Goal: Task Accomplishment & Management: Complete application form

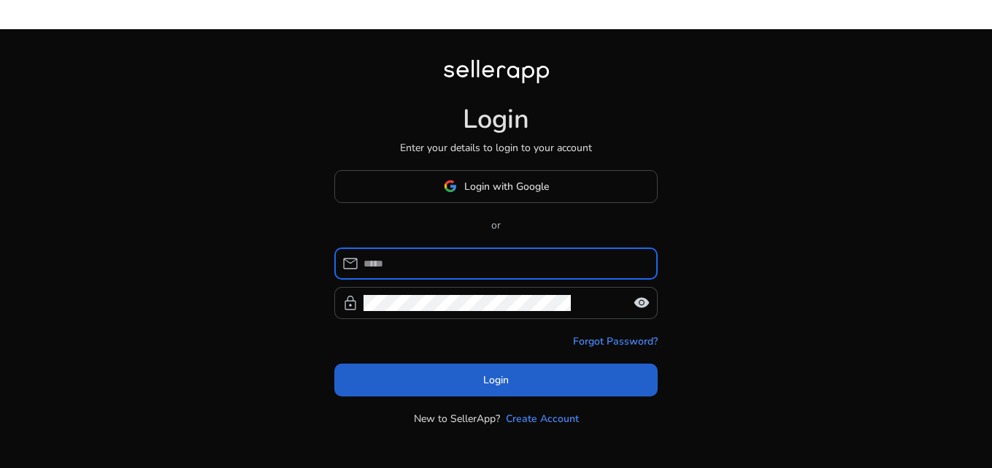
type input "**********"
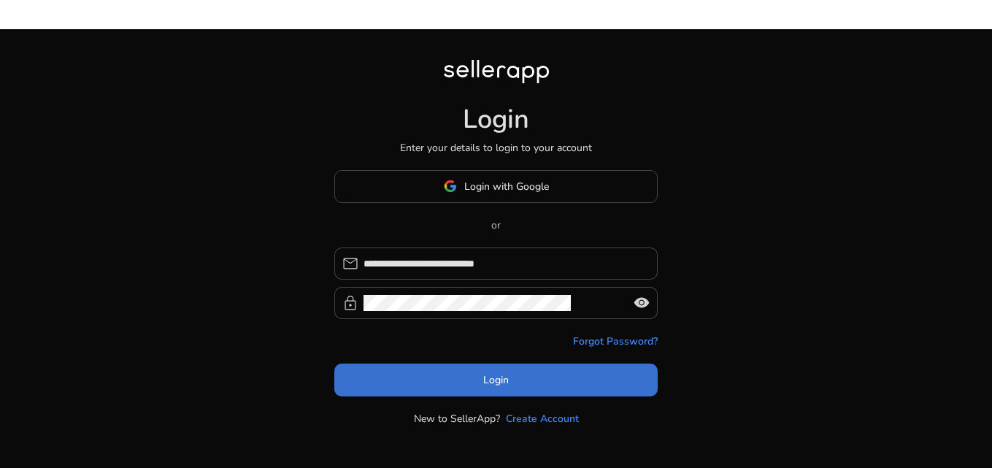
click at [450, 377] on span at bounding box center [495, 379] width 323 height 35
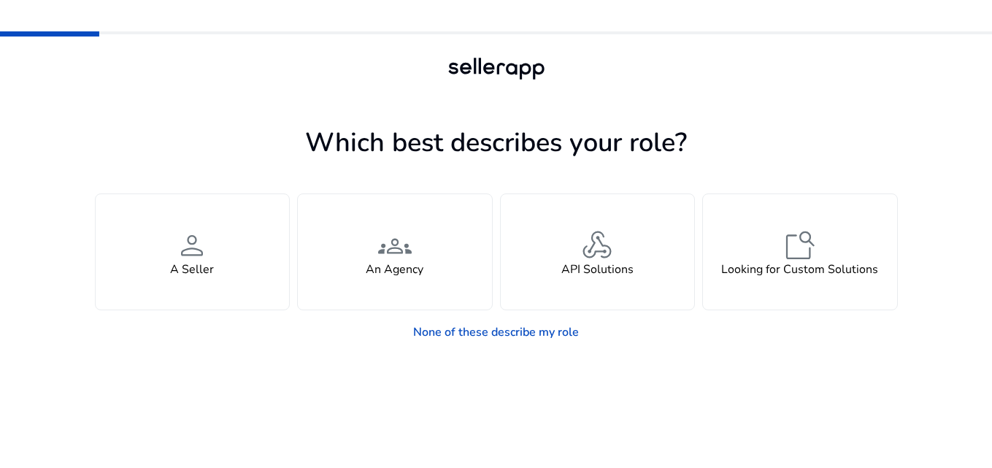
click at [455, 376] on app-seller-type "Which best describes your role? You manage your own brand or store and are look…" at bounding box center [496, 309] width 803 height 376
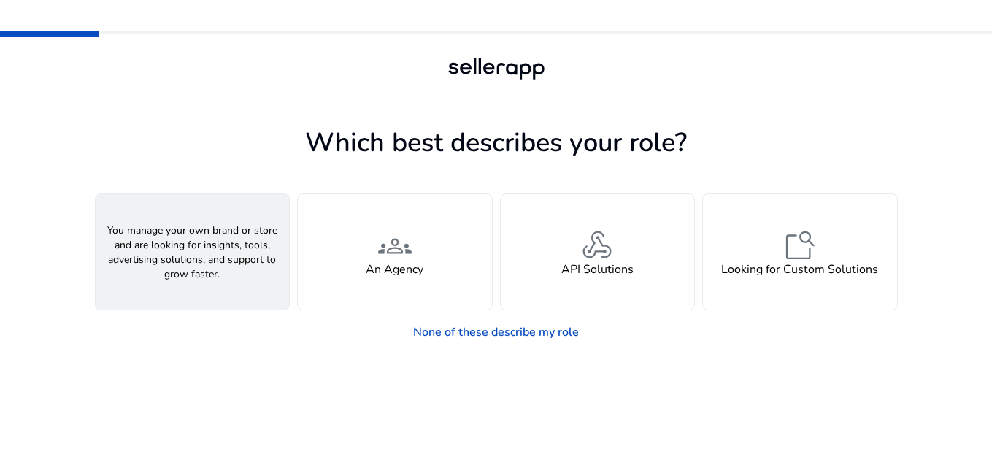
click at [201, 232] on span "person" at bounding box center [191, 245] width 35 height 35
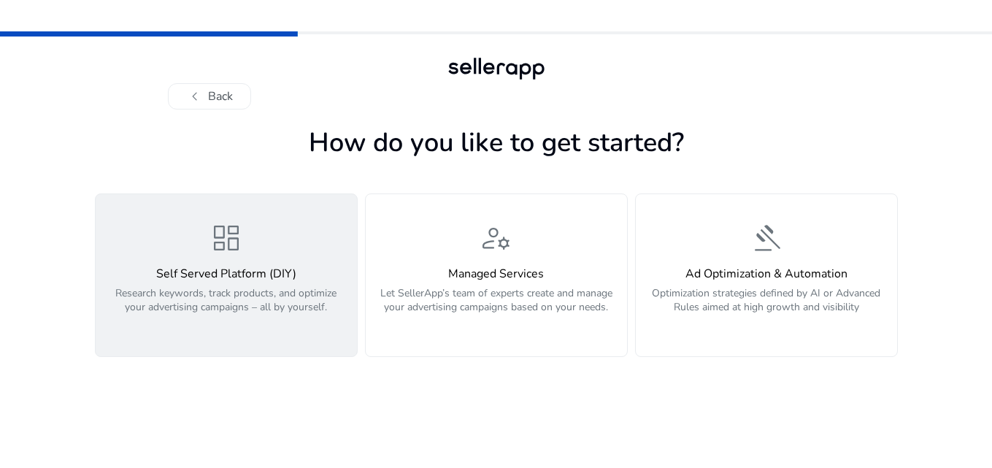
click at [324, 255] on div "dashboard Self Served Platform (DIY) Research keywords, track products, and opt…" at bounding box center [226, 274] width 244 height 109
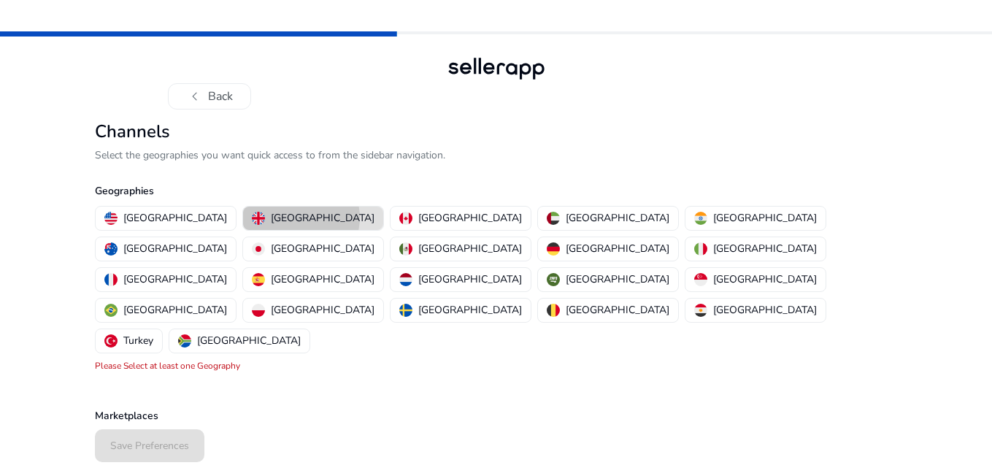
click at [271, 218] on p "[GEOGRAPHIC_DATA]" at bounding box center [323, 217] width 104 height 15
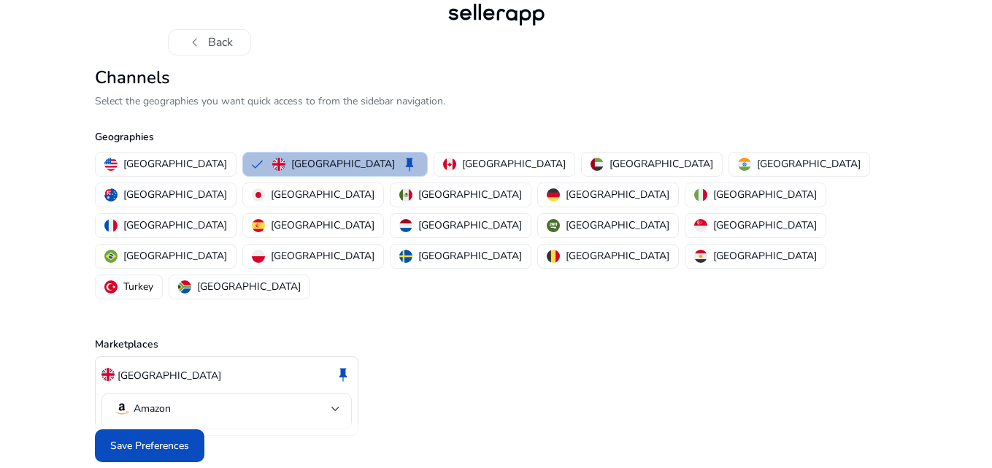
scroll to position [58, 0]
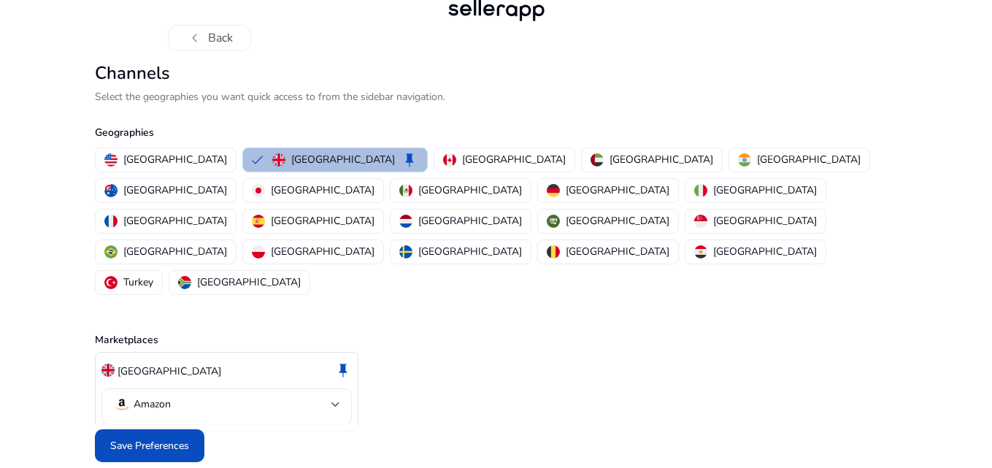
drag, startPoint x: 330, startPoint y: 350, endPoint x: 350, endPoint y: 339, distance: 23.2
click at [350, 388] on div "Amazon" at bounding box center [226, 406] width 250 height 36
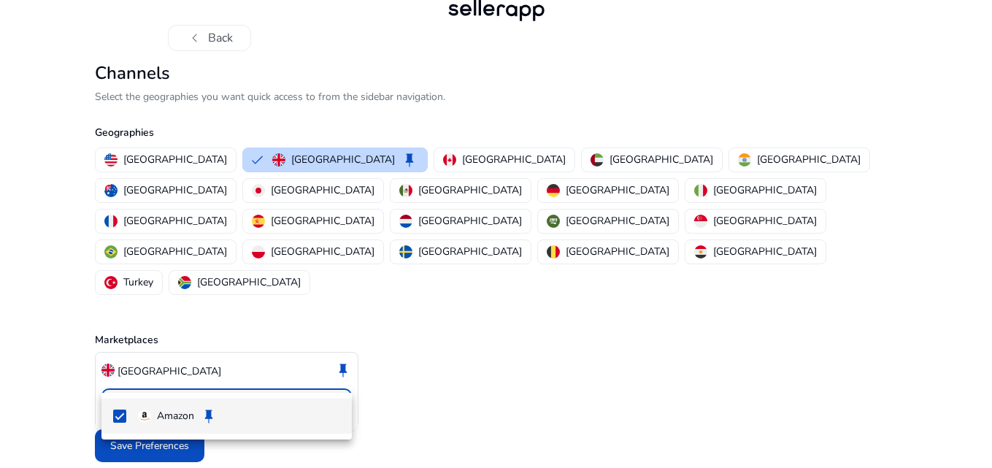
click at [424, 358] on div at bounding box center [496, 263] width 992 height 468
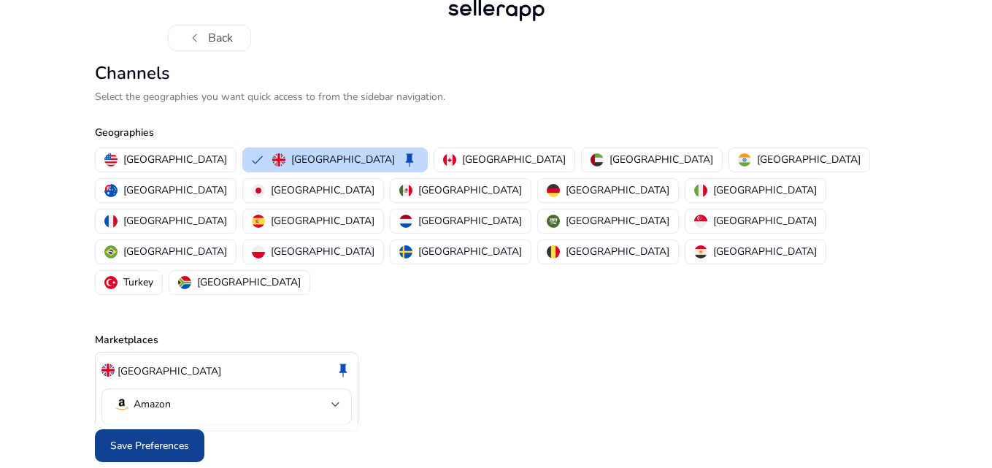
click at [112, 438] on span "Save Preferences" at bounding box center [149, 445] width 79 height 15
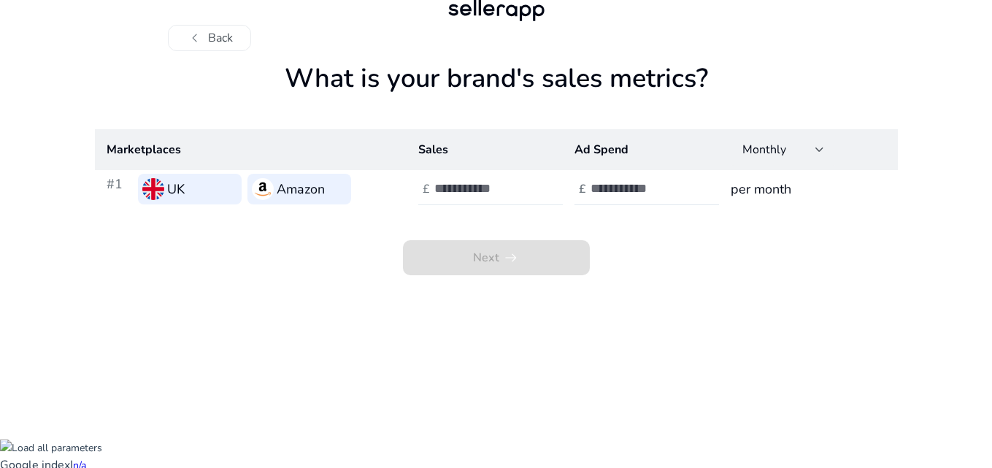
click at [462, 204] on div at bounding box center [499, 189] width 131 height 32
click at [469, 187] on input "number" at bounding box center [483, 188] width 99 height 16
type input "***"
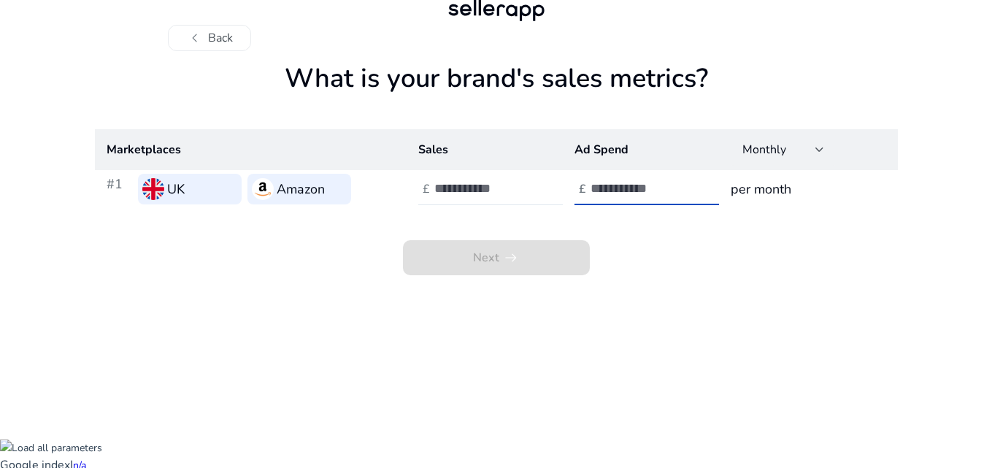
click at [637, 188] on input "number" at bounding box center [640, 188] width 99 height 16
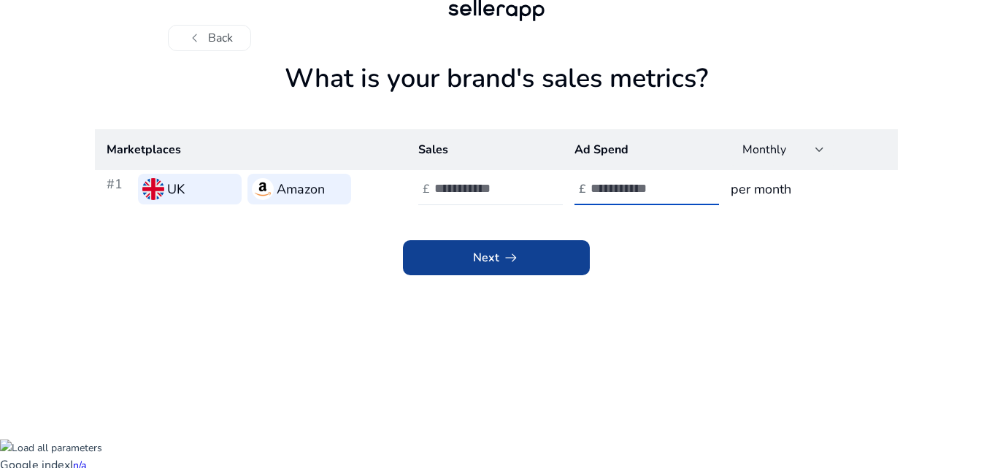
type input "****"
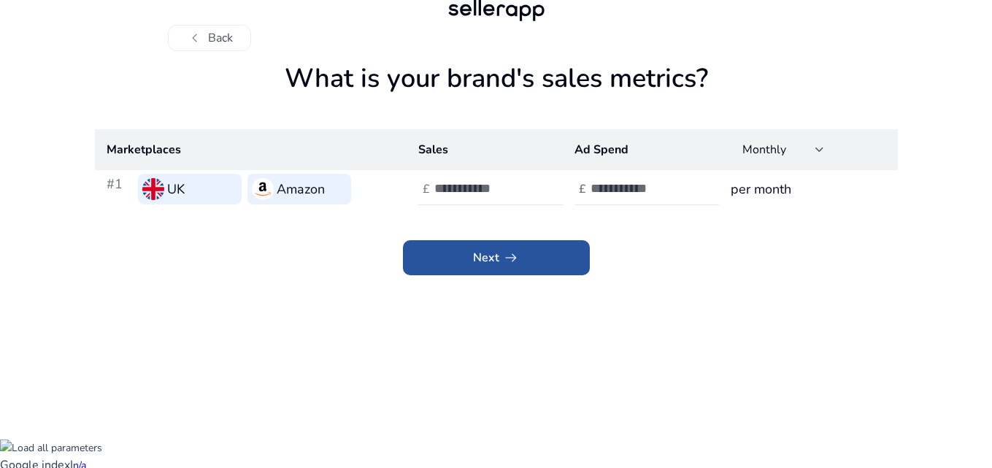
click at [518, 273] on span at bounding box center [496, 257] width 187 height 35
